Goal: Find specific page/section: Find specific page/section

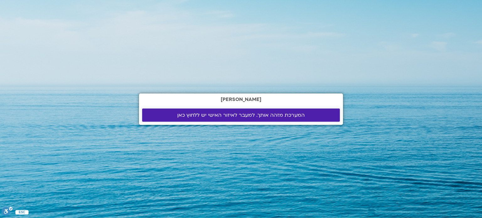
click at [224, 116] on span "המערכת מזהה אותך. למעבר לאיזור האישי יש ללחוץ כאן" at bounding box center [240, 115] width 127 height 6
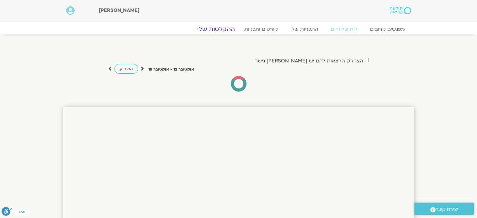
click at [222, 28] on link "ההקלטות שלי" at bounding box center [216, 29] width 53 height 8
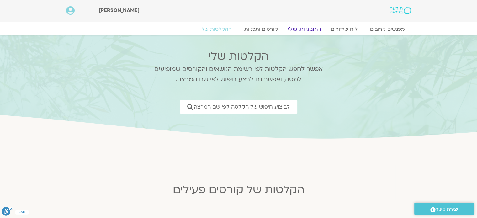
click at [304, 28] on link "התכניות שלי" at bounding box center [304, 29] width 49 height 8
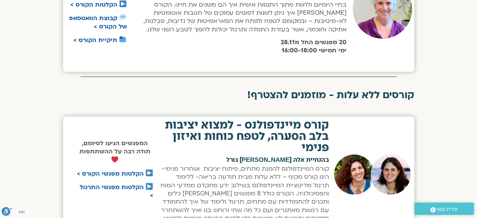
scroll to position [188, 0]
